Goal: Contribute content: Add original content to the website for others to see

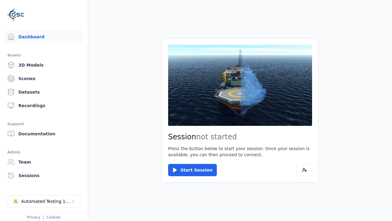
click at [44, 65] on link "3D Models" at bounding box center [44, 65] width 78 height 12
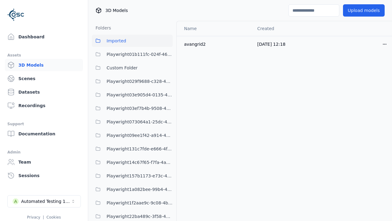
click at [364, 10] on button "Upload models" at bounding box center [364, 10] width 42 height 12
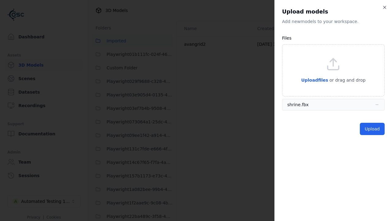
click at [372, 129] on button "Upload" at bounding box center [372, 129] width 25 height 12
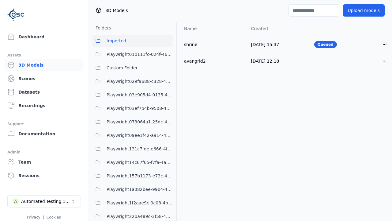
click at [385, 44] on html "Support Dashboard Assets 3D Models Scenes Datasets Recordings Support Documenta…" at bounding box center [196, 110] width 392 height 221
click at [371, 68] on div "Delete" at bounding box center [371, 68] width 36 height 10
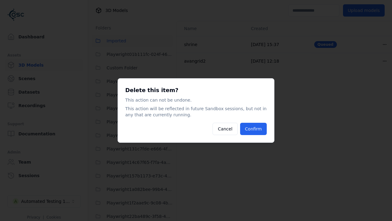
click at [253, 129] on button "Confirm" at bounding box center [253, 129] width 27 height 12
